Goal: Check status: Check status

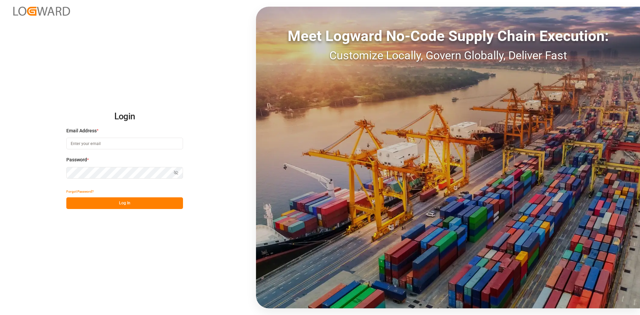
type input "[PERSON_NAME][EMAIL_ADDRESS][PERSON_NAME][DOMAIN_NAME]"
click at [111, 208] on button "Log In" at bounding box center [124, 203] width 117 height 12
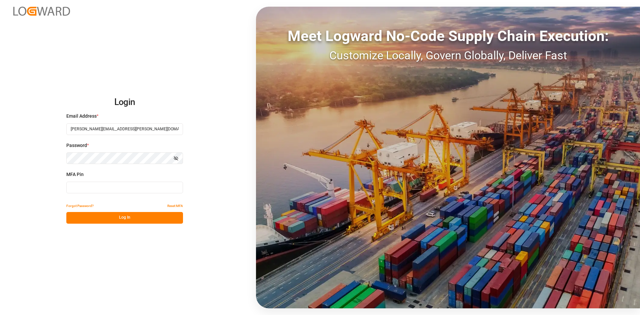
click at [98, 189] on input at bounding box center [124, 188] width 117 height 12
click at [95, 192] on input at bounding box center [124, 188] width 117 height 12
type input "027884"
click at [157, 216] on button "Log In" at bounding box center [124, 218] width 117 height 12
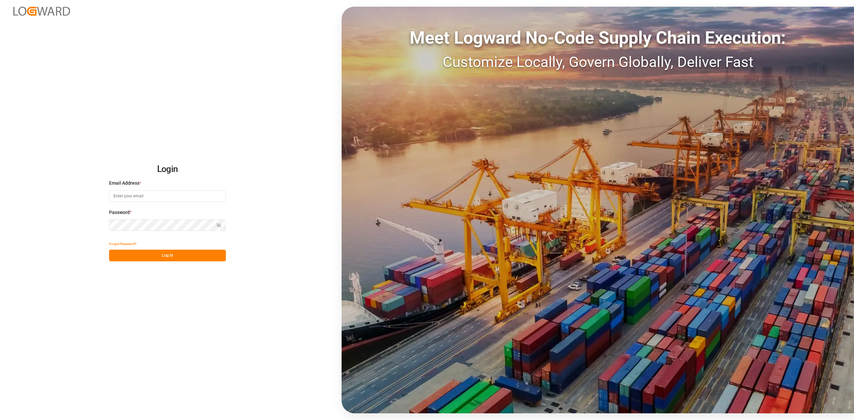
type input "[PERSON_NAME][EMAIL_ADDRESS][PERSON_NAME][DOMAIN_NAME]"
click at [195, 258] on button "Log In" at bounding box center [167, 256] width 117 height 12
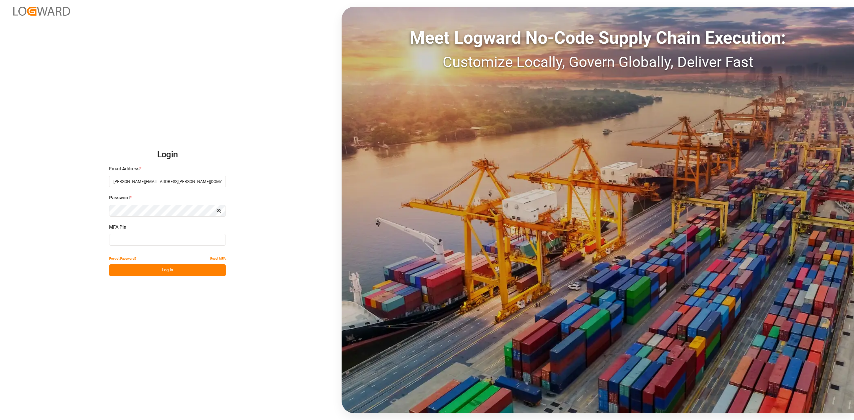
click at [178, 241] on input at bounding box center [167, 240] width 117 height 12
type input "608972"
click at [211, 269] on button "Log In" at bounding box center [167, 270] width 117 height 12
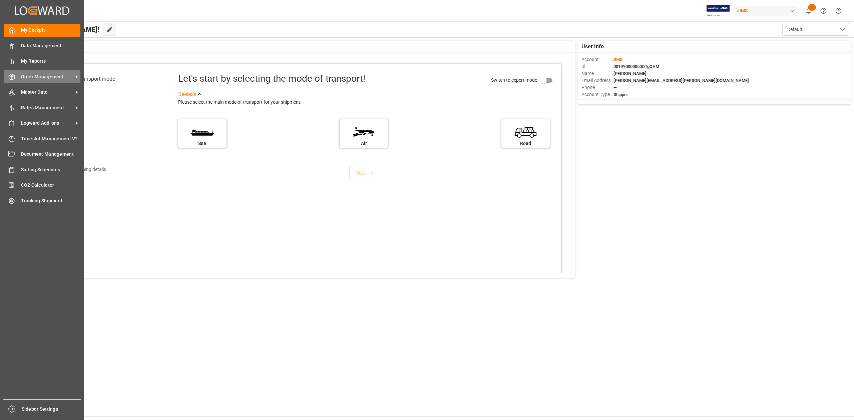
drag, startPoint x: 31, startPoint y: 78, endPoint x: 43, endPoint y: 76, distance: 12.2
click at [31, 78] on span "Order Management" at bounding box center [47, 76] width 53 height 7
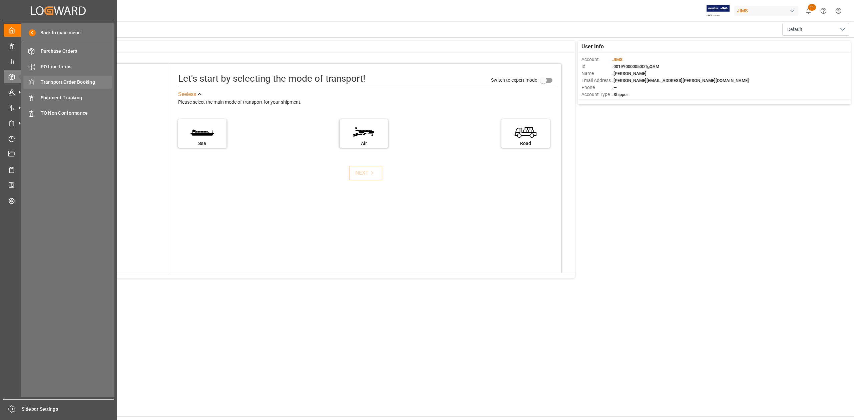
click at [86, 82] on span "Transport Order Booking" at bounding box center [77, 82] width 72 height 7
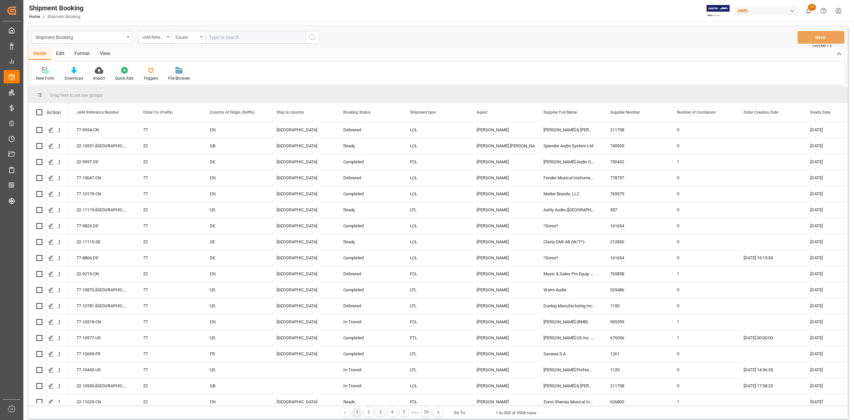
click at [164, 41] on div "JAM Reference Number" at bounding box center [154, 37] width 33 height 13
type input "SUP"
click at [175, 83] on div "Supplier Number" at bounding box center [188, 82] width 99 height 14
click at [239, 39] on input "text" at bounding box center [255, 37] width 100 height 13
paste input "761270"
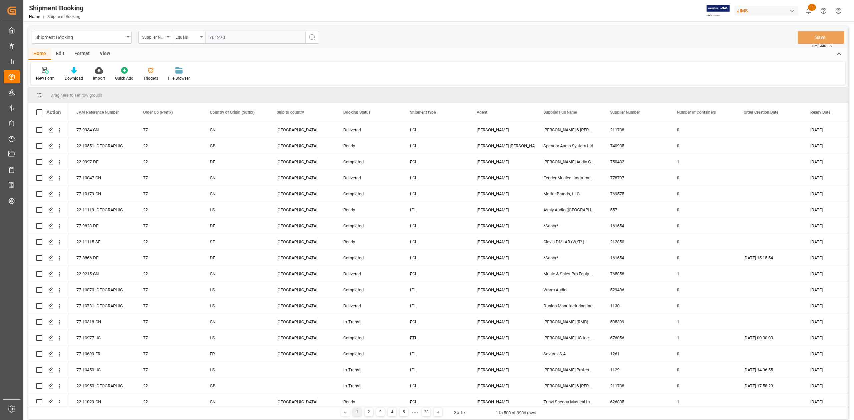
type input "761270"
click at [312, 36] on icon "search button" at bounding box center [312, 37] width 8 height 8
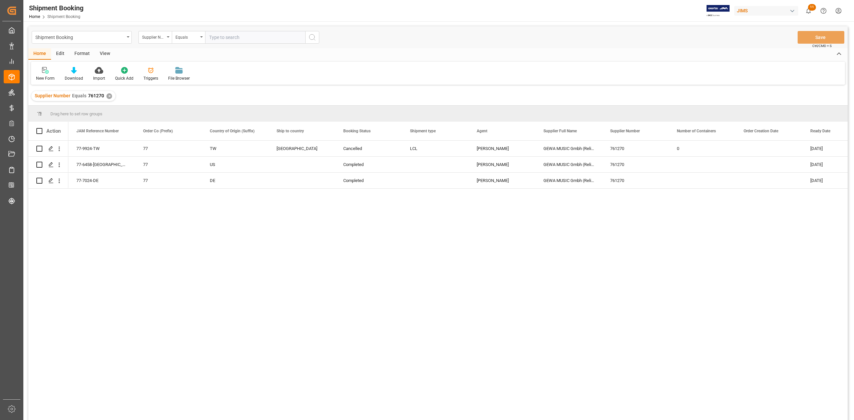
click at [111, 96] on div "Supplier Number Equals 761270 ✕" at bounding box center [73, 96] width 84 height 10
click at [110, 96] on div "✕" at bounding box center [109, 96] width 6 height 6
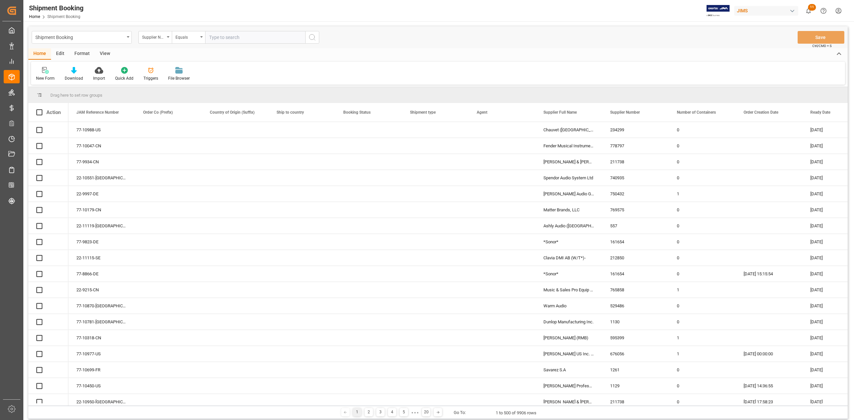
click at [169, 39] on div "Supplier Number" at bounding box center [154, 37] width 33 height 13
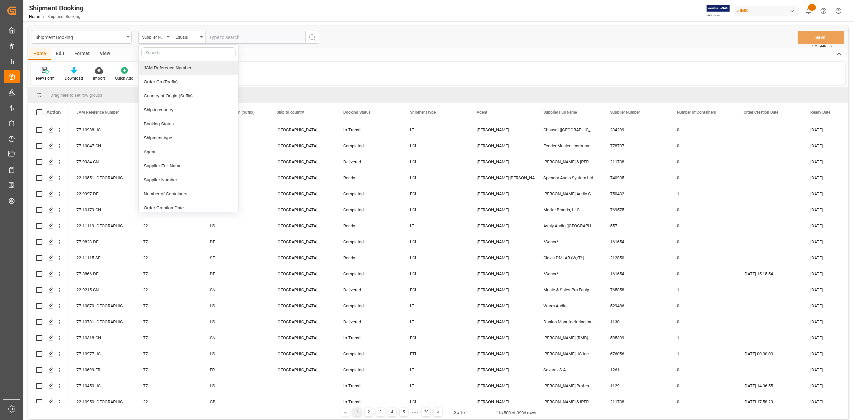
click at [184, 70] on div "JAM Reference Number" at bounding box center [188, 68] width 99 height 14
click at [254, 38] on input "text" at bounding box center [255, 37] width 100 height 13
paste input "77-10082-JP"
type input "77-10082-JP"
click at [317, 39] on button "search button" at bounding box center [312, 37] width 14 height 13
